Goal: Check status: Check status

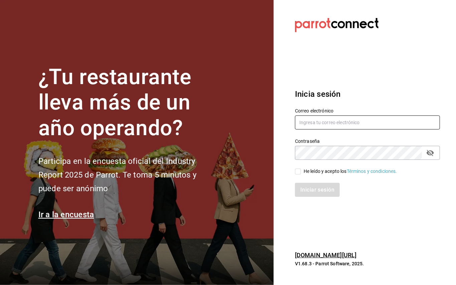
type input "[EMAIL_ADDRESS][DOMAIN_NAME]"
click at [296, 171] on input "He leído y acepto los Términos y condiciones." at bounding box center [298, 172] width 6 height 6
checkbox input "true"
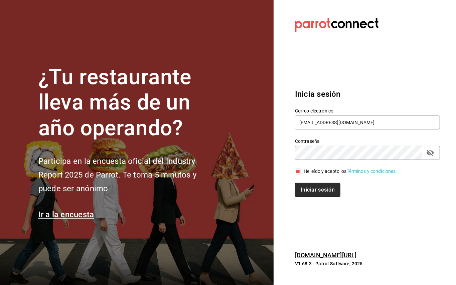
click at [309, 192] on button "Iniciar sesión" at bounding box center [317, 190] width 45 height 14
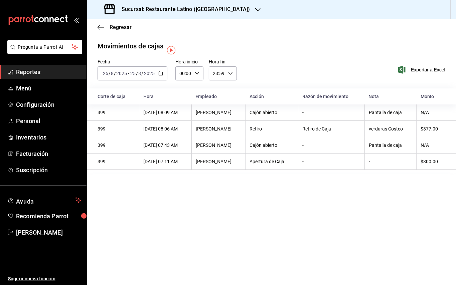
click at [37, 69] on span "Reportes" at bounding box center [48, 71] width 65 height 9
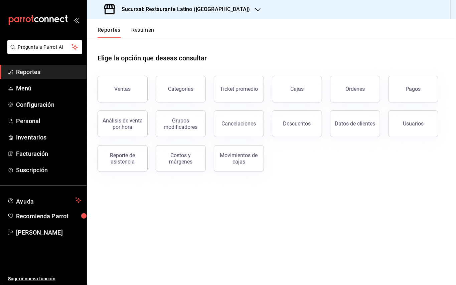
click at [403, 89] on button "Pagos" at bounding box center [413, 89] width 50 height 27
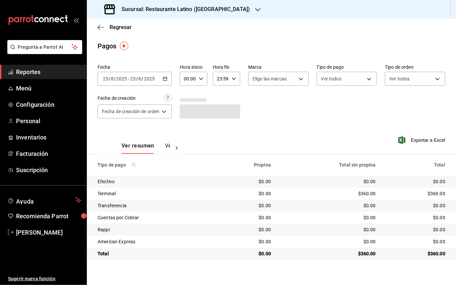
click at [199, 7] on h3 "Sucursal: Restaurante Latino (Pabellon)" at bounding box center [183, 9] width 134 height 8
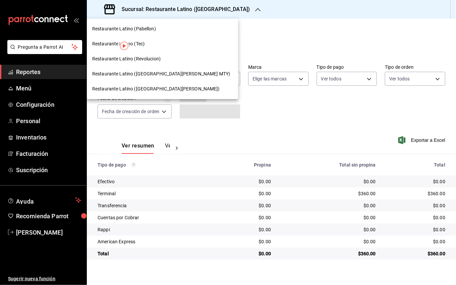
click at [155, 69] on div "Restaurante Latino (San Jeronimo MTY)" at bounding box center [162, 73] width 151 height 15
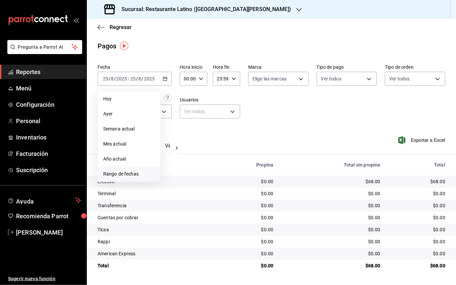
click at [129, 171] on span "Rango de fechas" at bounding box center [129, 174] width 52 height 7
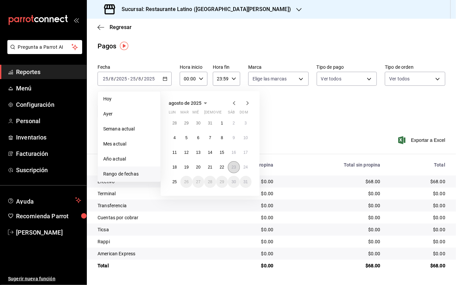
click at [230, 167] on button "23" at bounding box center [234, 167] width 12 height 12
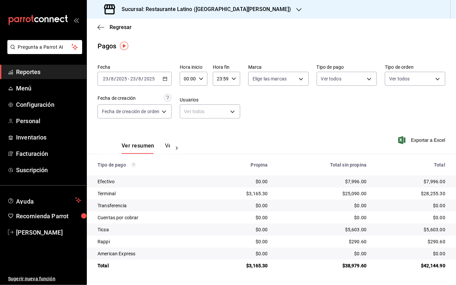
click at [239, 12] on h3 "Sucursal: Restaurante Latino (San Jeronimo MTY)" at bounding box center [203, 9] width 175 height 8
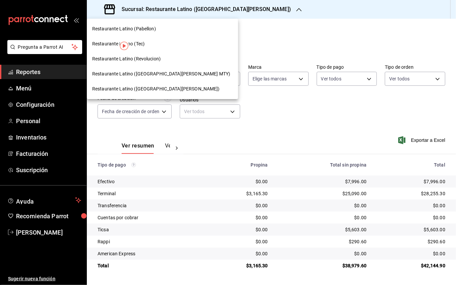
click at [154, 59] on span "Restaurante Latino (Revolucion)" at bounding box center [126, 58] width 68 height 7
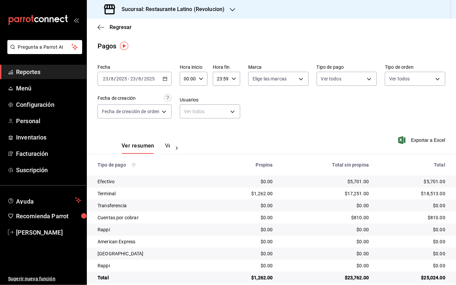
click at [196, 12] on h3 "Sucursal: Restaurante Latino (Revolucion)" at bounding box center [170, 9] width 108 height 8
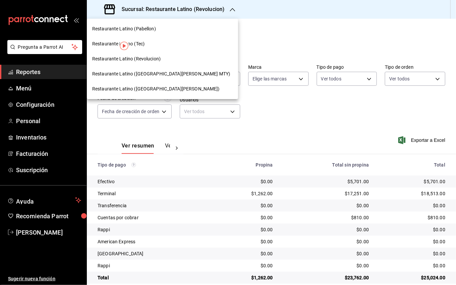
click at [160, 29] on div "Restaurante Latino (Pabellon)" at bounding box center [162, 28] width 141 height 7
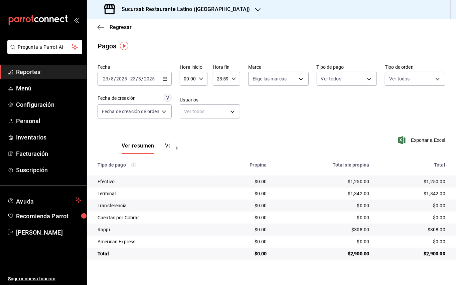
click at [179, 14] on div "Sucursal: Restaurante Latino (Pabellon)" at bounding box center [177, 9] width 171 height 19
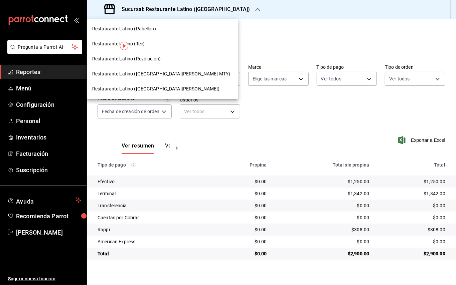
click at [155, 91] on span "Restaurante Latino (San Lucas)" at bounding box center [156, 89] width 128 height 7
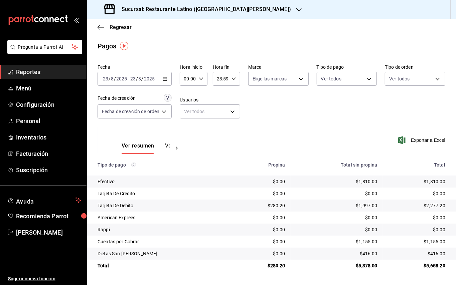
click at [215, 13] on h3 "Sucursal: Restaurante Latino (San Lucas)" at bounding box center [203, 9] width 175 height 8
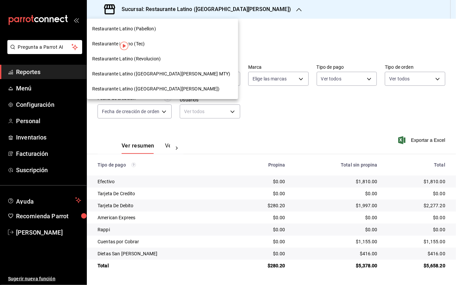
click at [162, 45] on div "Restaurante Latino (Tec)" at bounding box center [162, 43] width 141 height 7
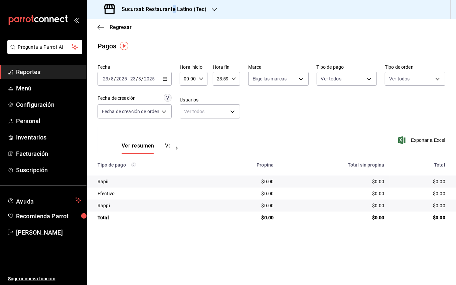
click at [174, 13] on div "Sucursal: Restaurante Latino (Tec)" at bounding box center [156, 9] width 128 height 19
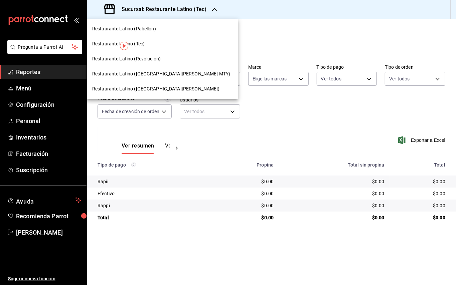
click at [361, 68] on div at bounding box center [228, 142] width 456 height 285
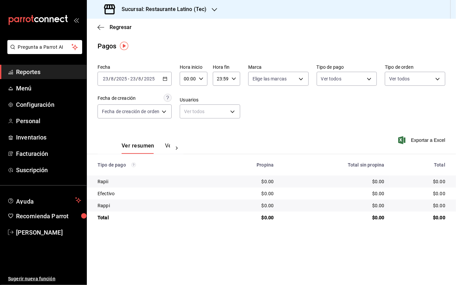
click at [164, 81] on div "2025-08-23 23 / 8 / 2025 - 2025-08-23 23 / 8 / 2025" at bounding box center [135, 79] width 74 height 14
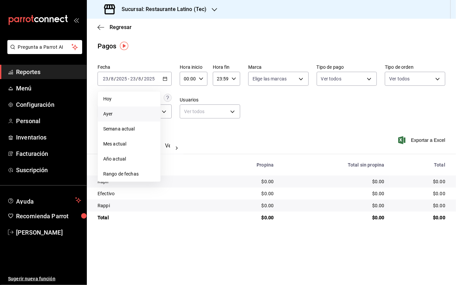
click at [130, 111] on span "Ayer" at bounding box center [129, 114] width 52 height 7
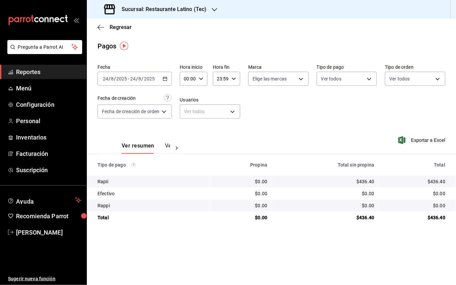
click at [214, 14] on div "Sucursal: Restaurante Latino (Tec)" at bounding box center [156, 9] width 128 height 19
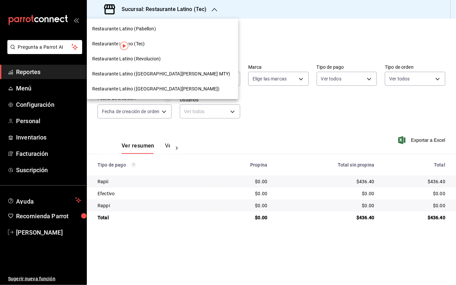
click at [131, 75] on span "Restaurante Latino (San Jeronimo MTY)" at bounding box center [161, 73] width 138 height 7
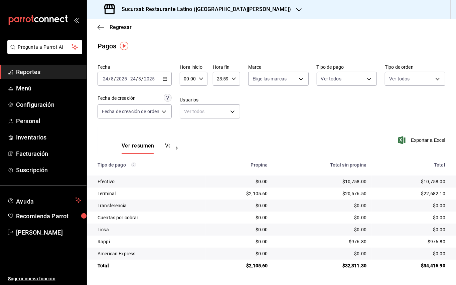
click at [191, 8] on h3 "Sucursal: Restaurante Latino (San Jeronimo MTY)" at bounding box center [203, 9] width 175 height 8
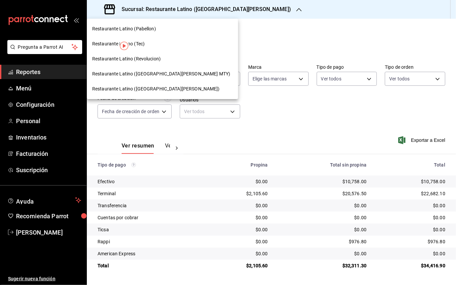
click at [163, 62] on div "Restaurante Latino (Revolucion)" at bounding box center [162, 58] width 141 height 7
